Goal: Transaction & Acquisition: Purchase product/service

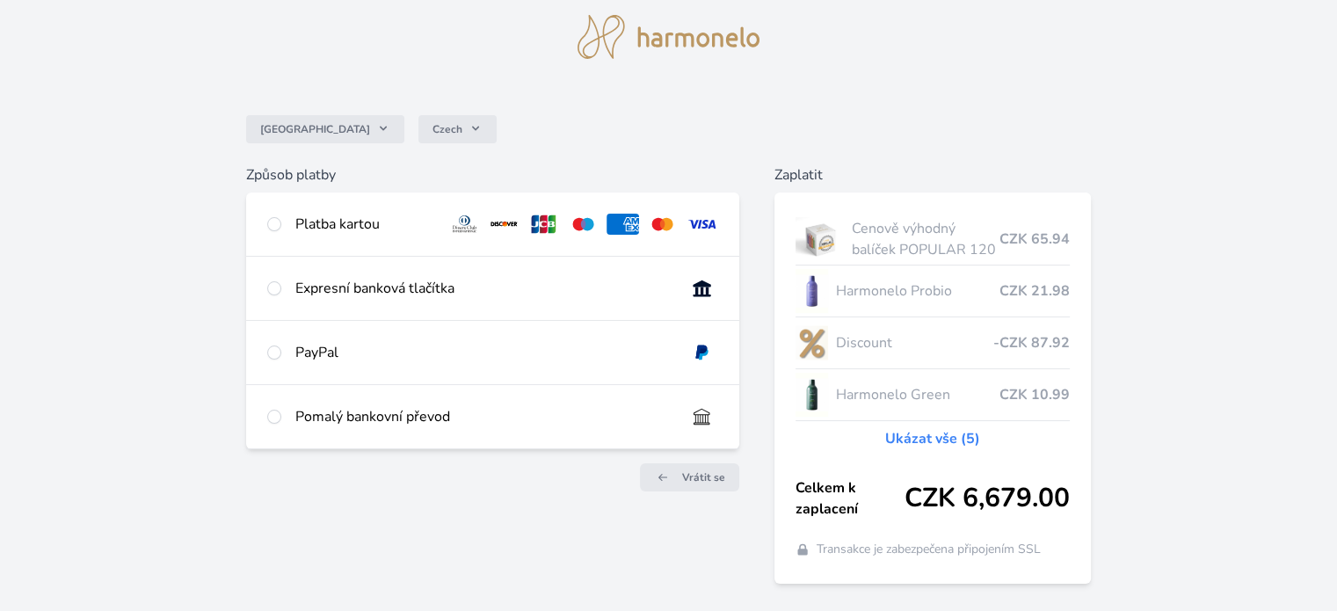
scroll to position [58, 0]
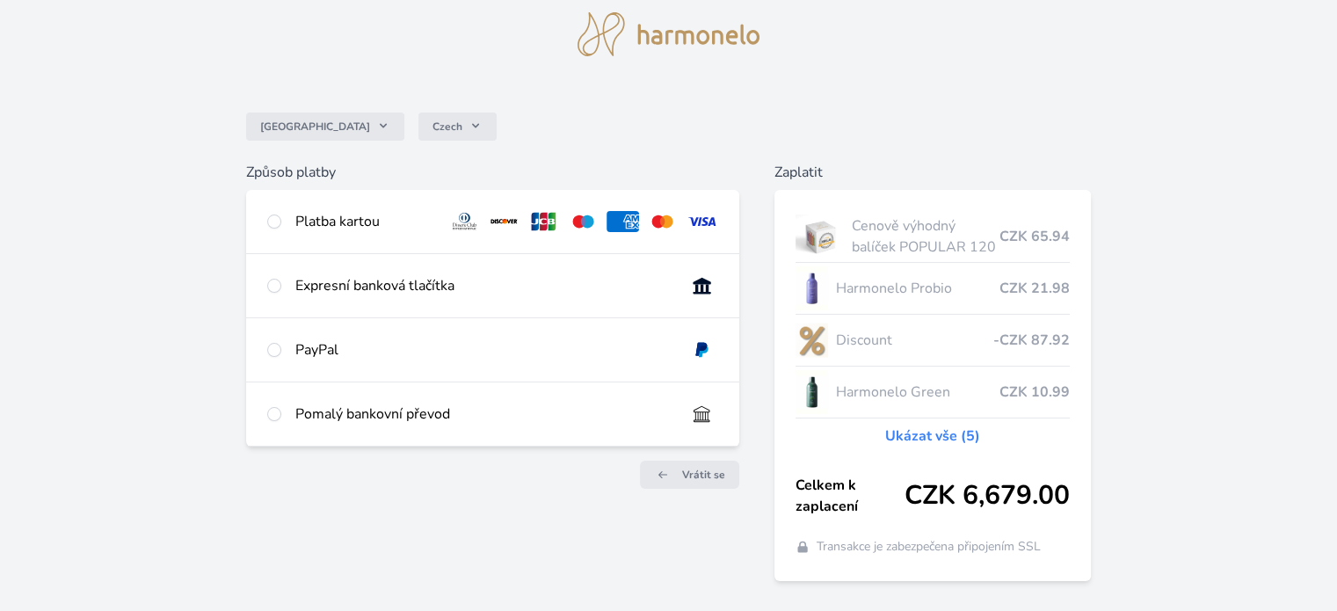
click at [704, 221] on img at bounding box center [702, 221] width 33 height 21
radio input "true"
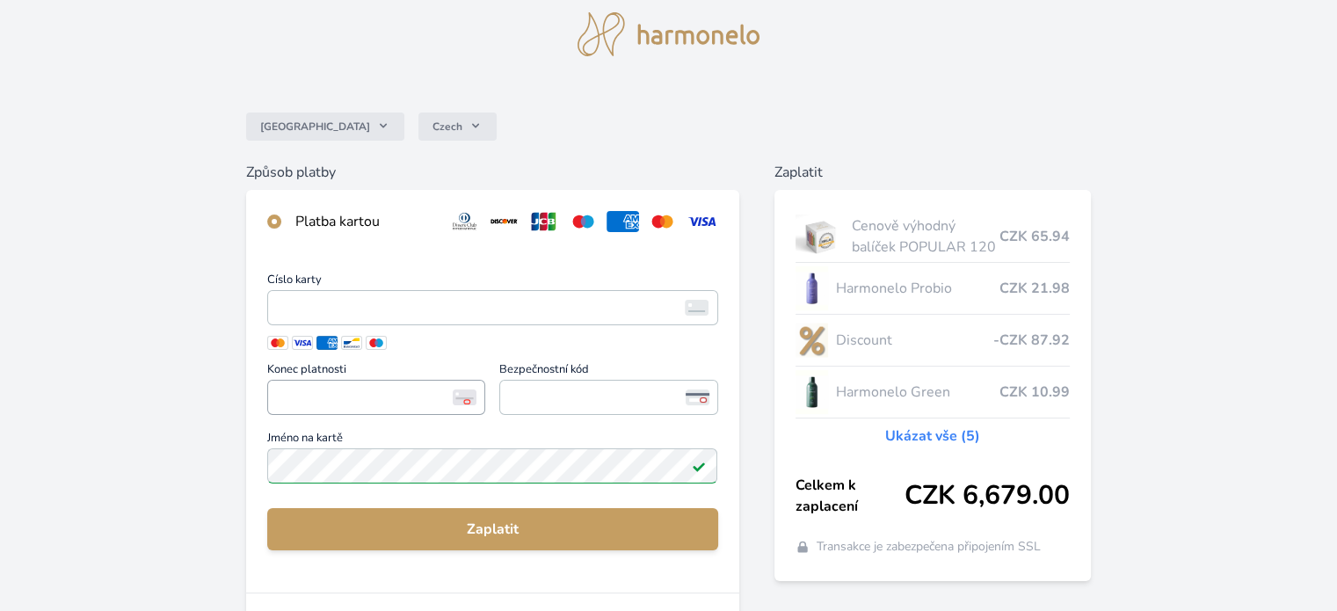
click at [269, 410] on span "<p>Your browser does not support iframes.</p>" at bounding box center [376, 397] width 218 height 35
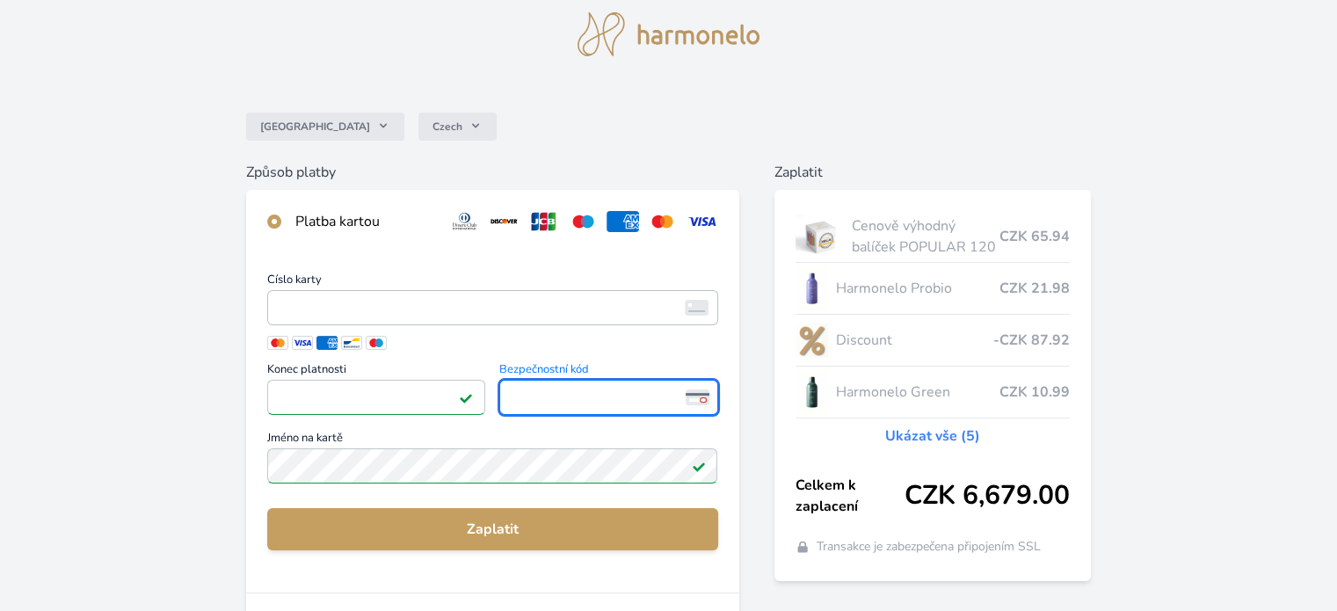
click at [535, 383] on span "<p>Your browser does not support iframes.</p>" at bounding box center [608, 397] width 218 height 35
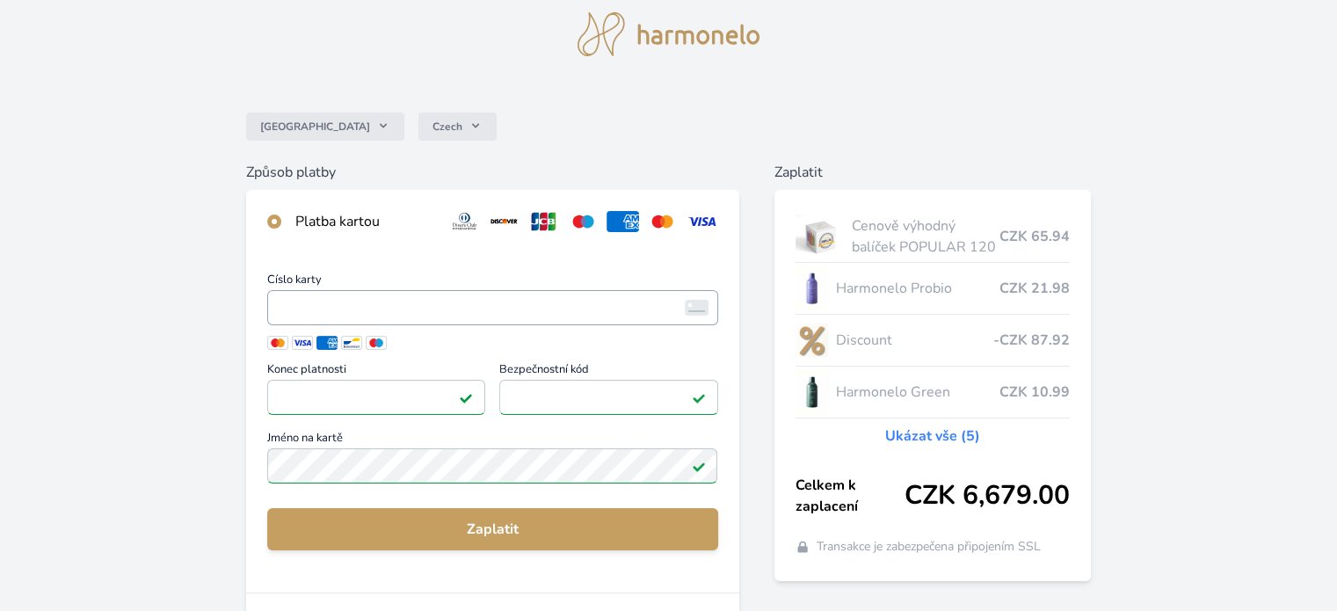
click at [689, 311] on img at bounding box center [697, 308] width 24 height 16
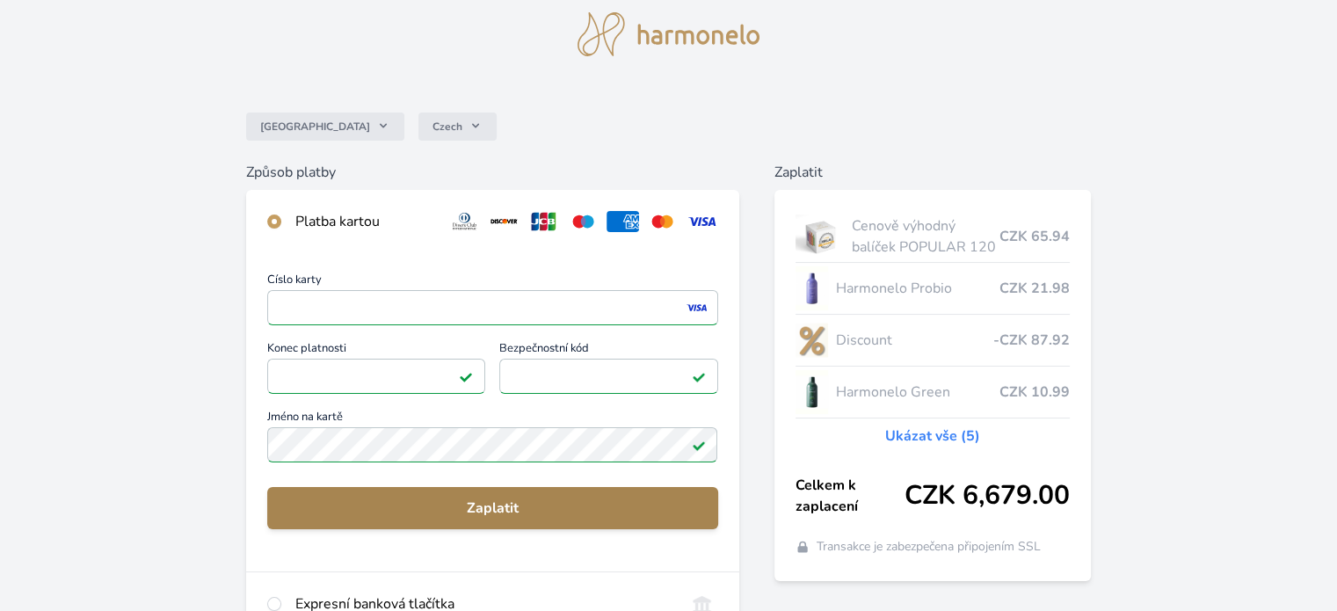
click at [485, 514] on span "Zaplatit" at bounding box center [492, 508] width 422 height 21
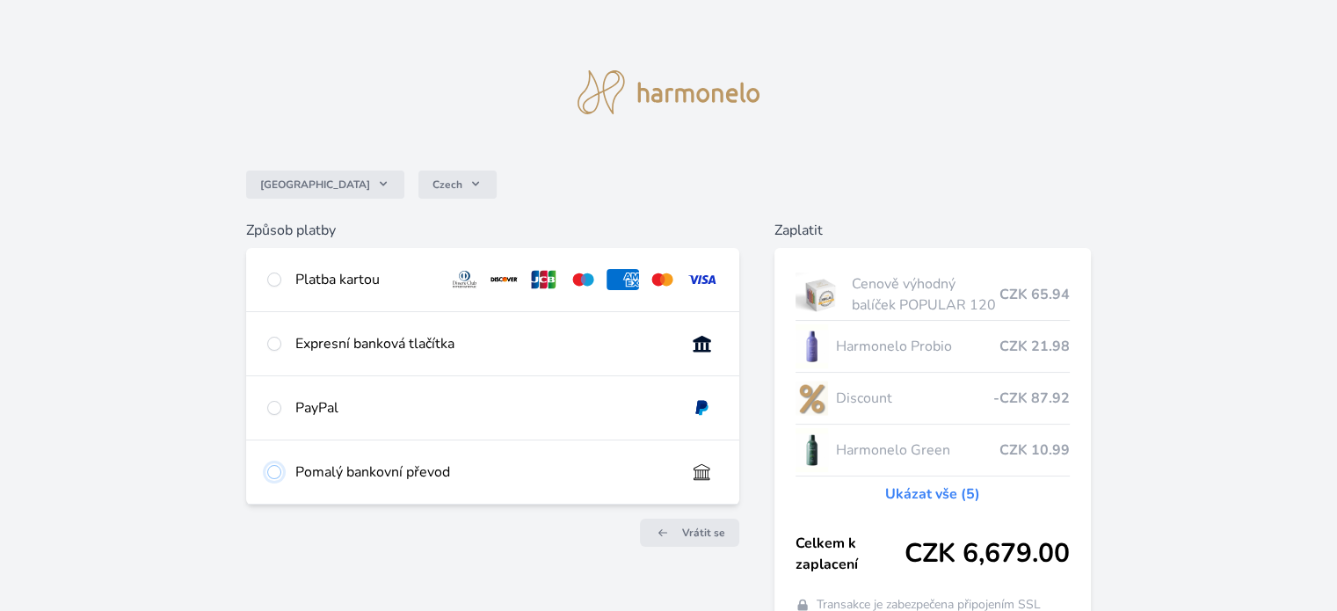
click at [271, 472] on input "radio" at bounding box center [274, 472] width 14 height 14
radio input "true"
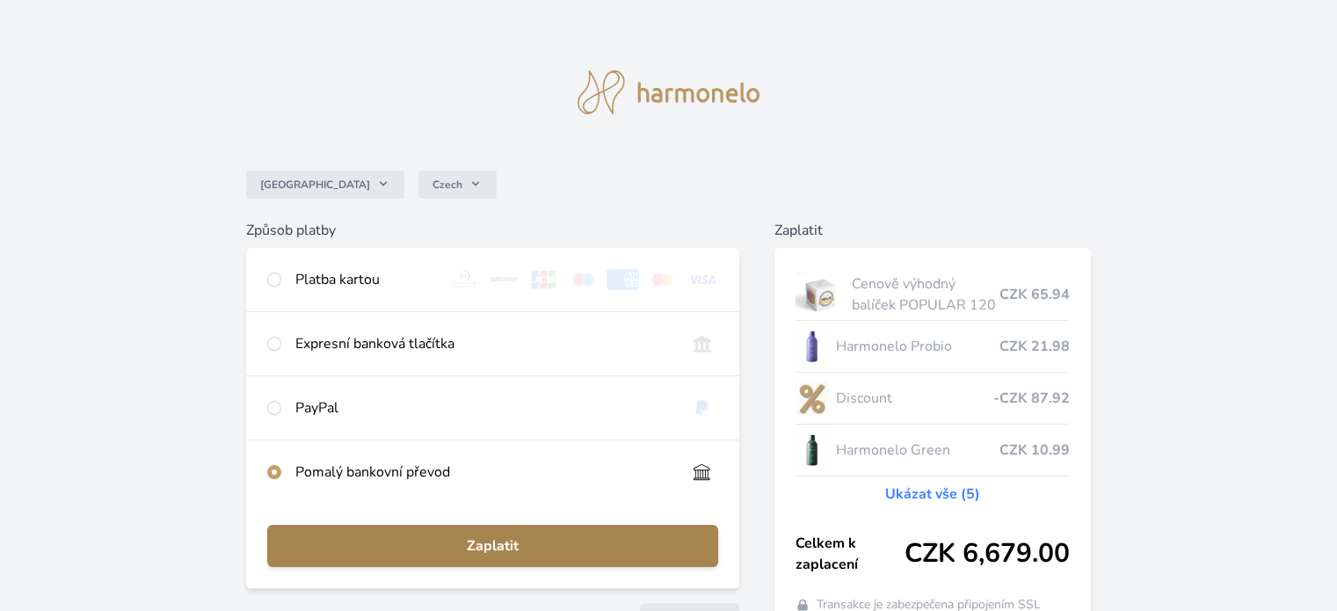
click at [495, 547] on span "Zaplatit" at bounding box center [492, 545] width 422 height 21
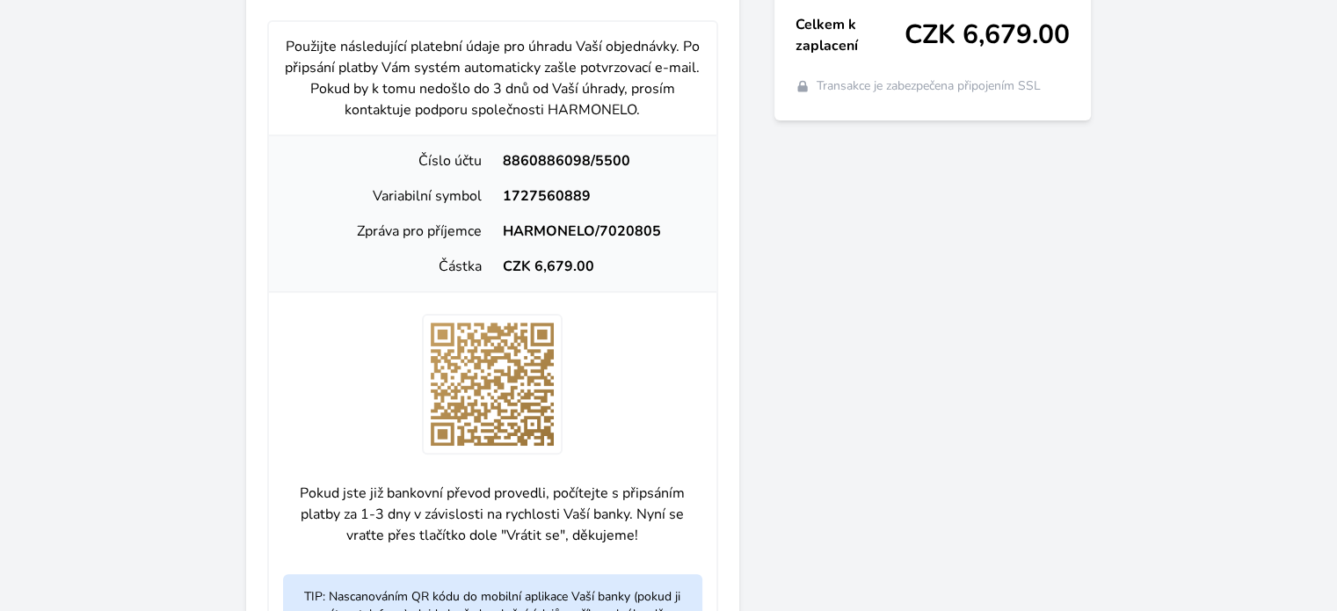
scroll to position [520, 0]
